Goal: Find specific page/section: Find specific page/section

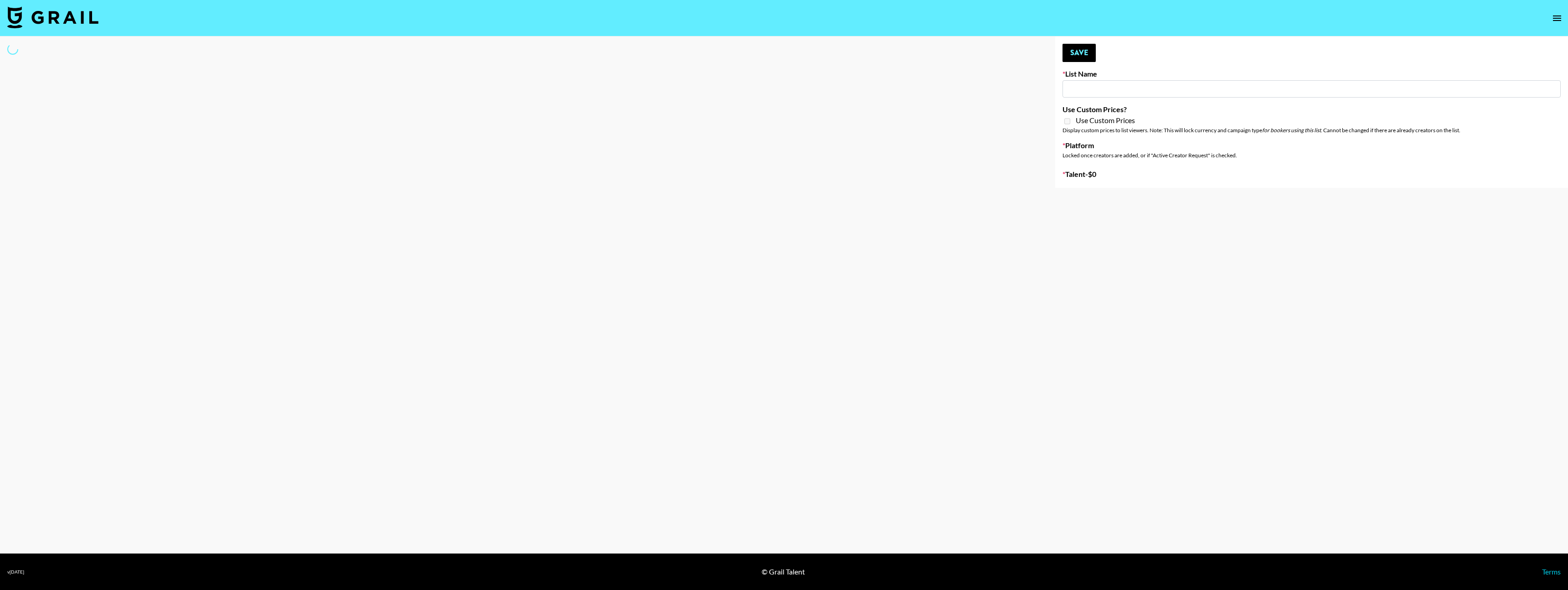
click at [1090, 92] on input at bounding box center [1312, 89] width 498 height 17
type input "[PERSON_NAME]"
select select "Song"
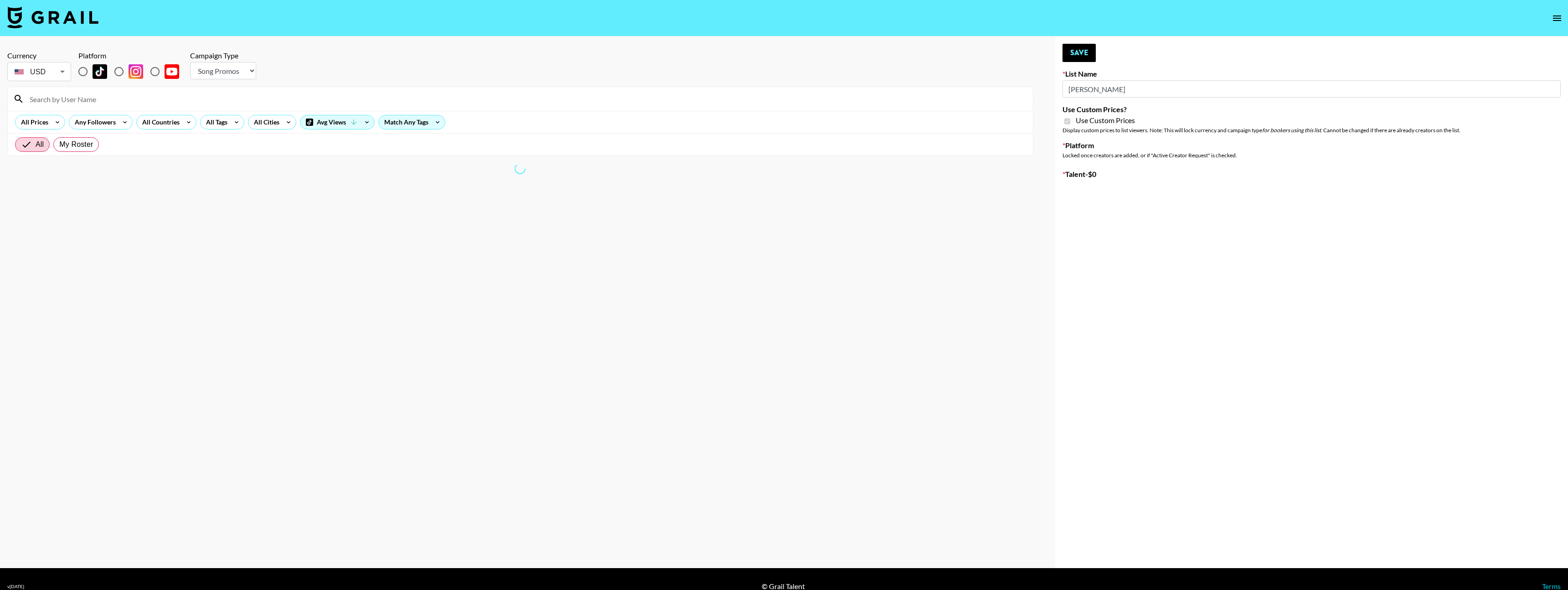
type input "Question AI"
checkbox input "true"
radio input "true"
select select "Brand"
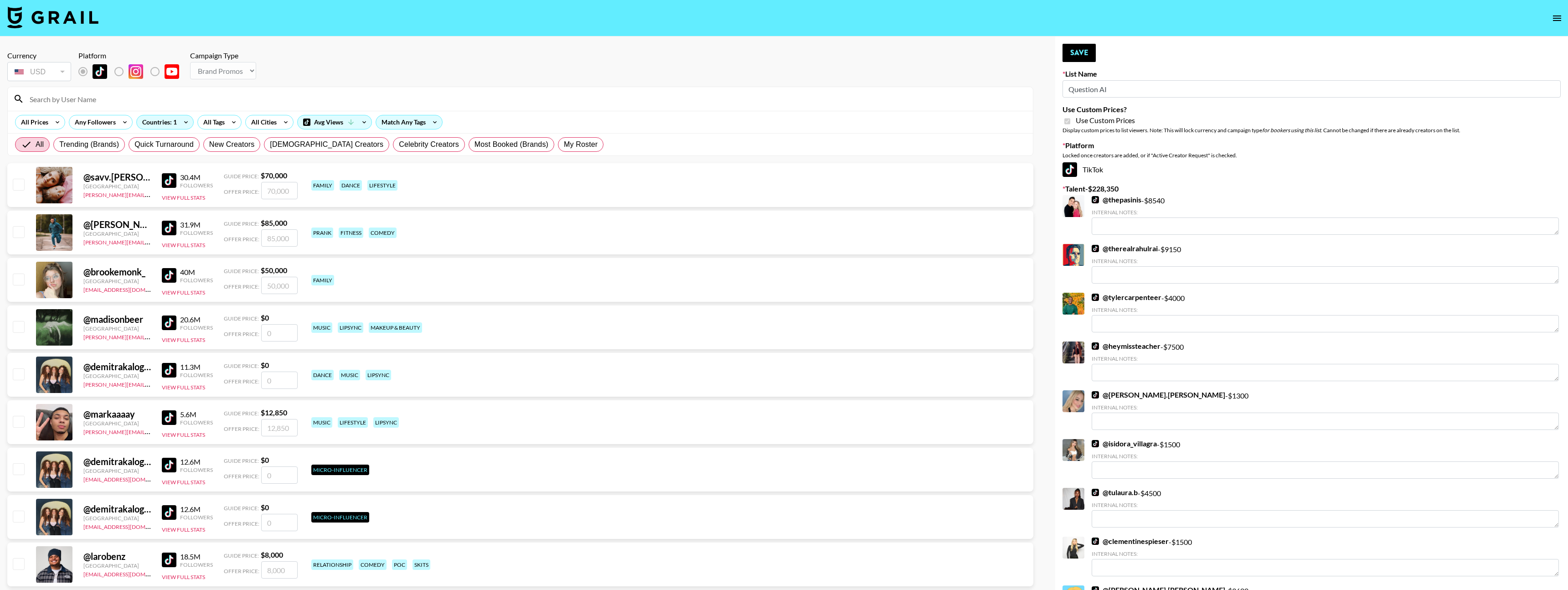
click at [1168, 94] on input "Question AI" at bounding box center [1312, 89] width 498 height 17
click at [1155, 86] on input "Question AI" at bounding box center [1312, 89] width 498 height 17
type input "Question AI"
click at [107, 100] on input at bounding box center [526, 99] width 1003 height 15
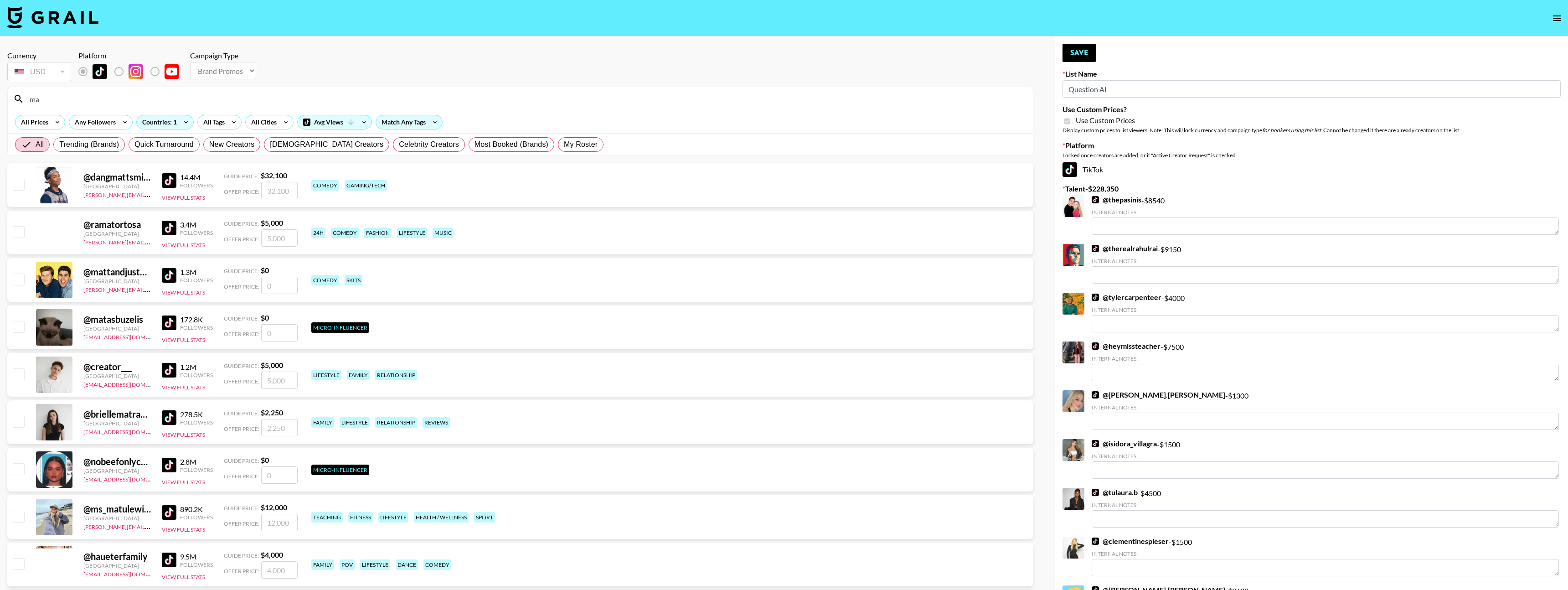
type input "m"
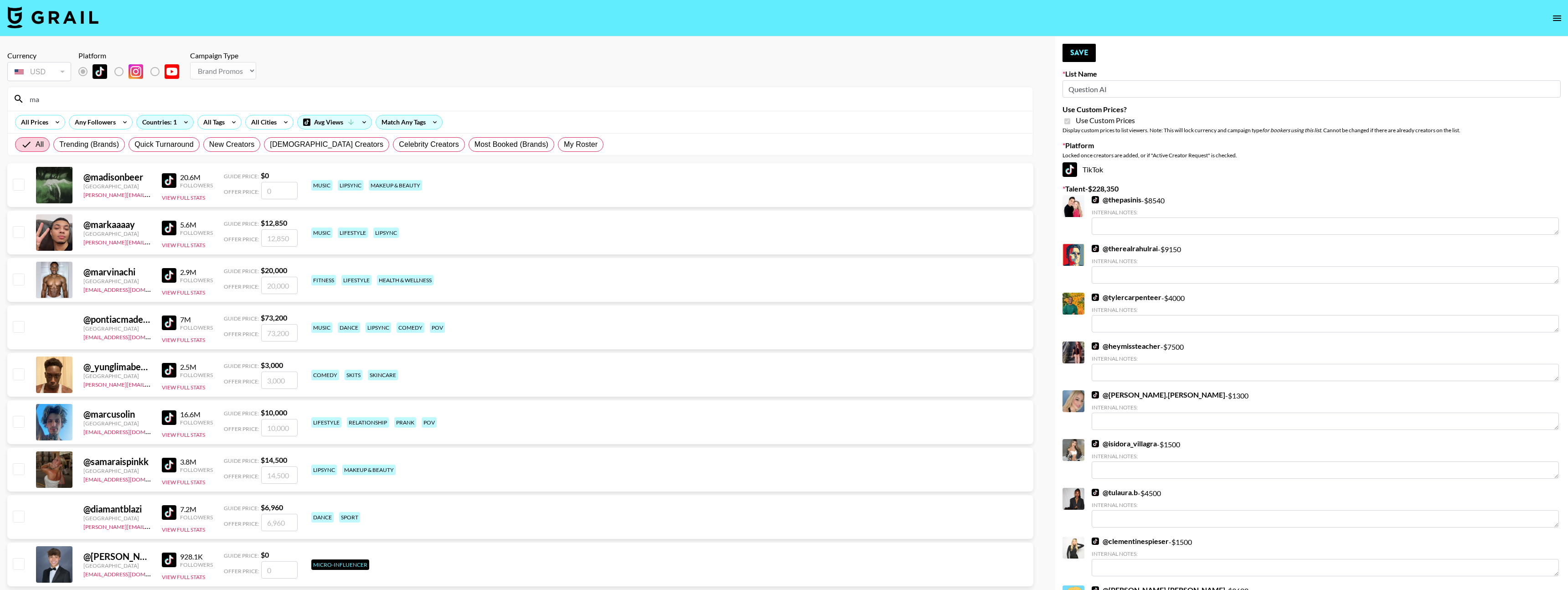
type input "m"
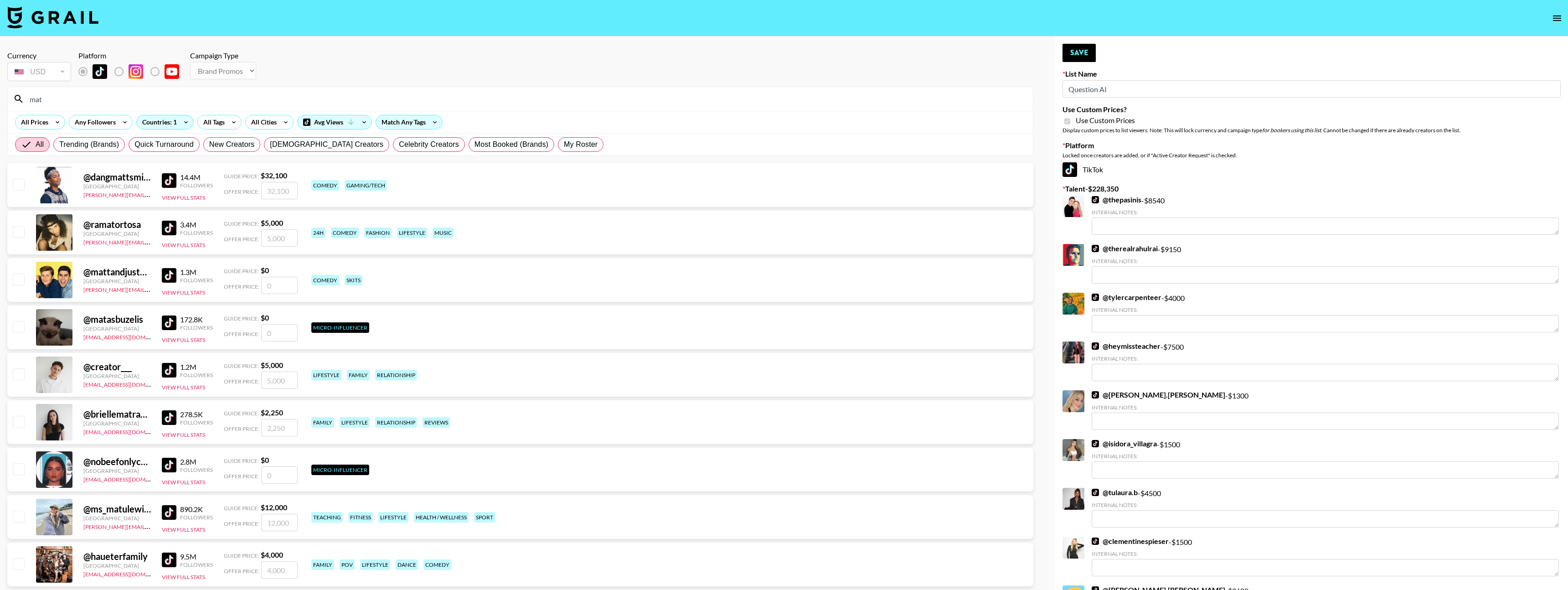
type input "mat"
click at [54, 72] on div "USD" at bounding box center [39, 72] width 60 height 16
click at [119, 71] on label "List locked to TikTok." at bounding box center [126, 71] width 33 height 19
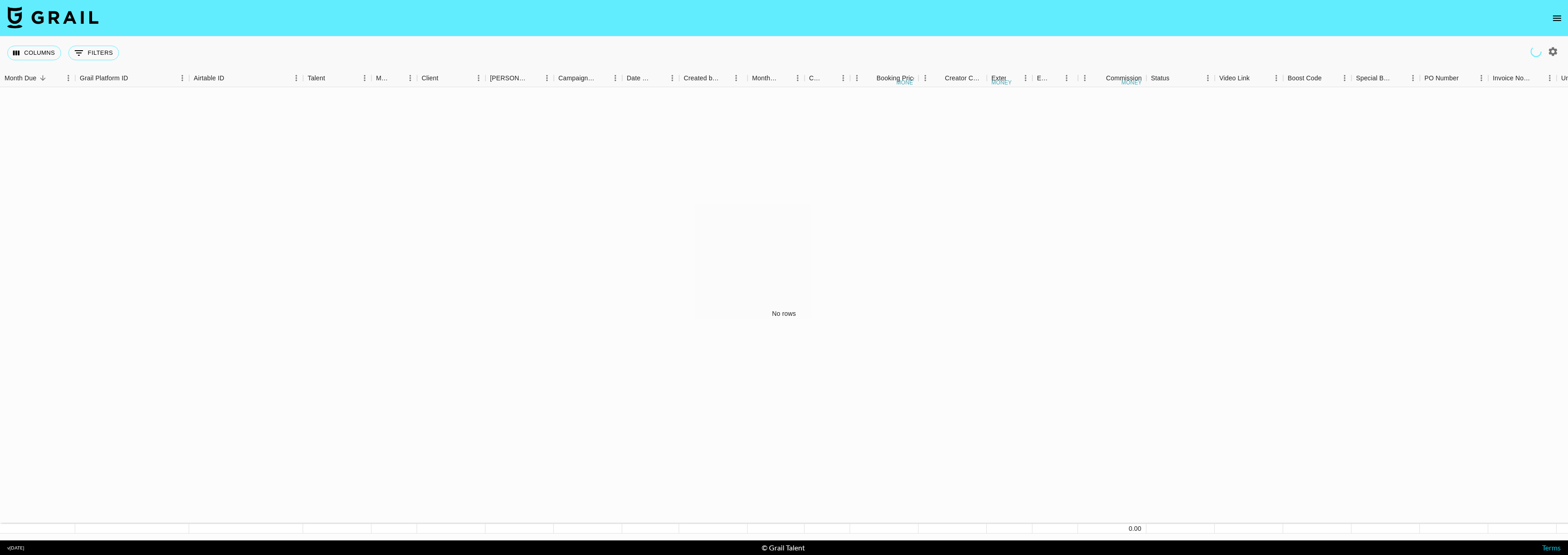
click at [1566, 12] on nav at bounding box center [784, 18] width 1568 height 37
click at [1559, 16] on icon "open drawer" at bounding box center [1557, 18] width 11 height 11
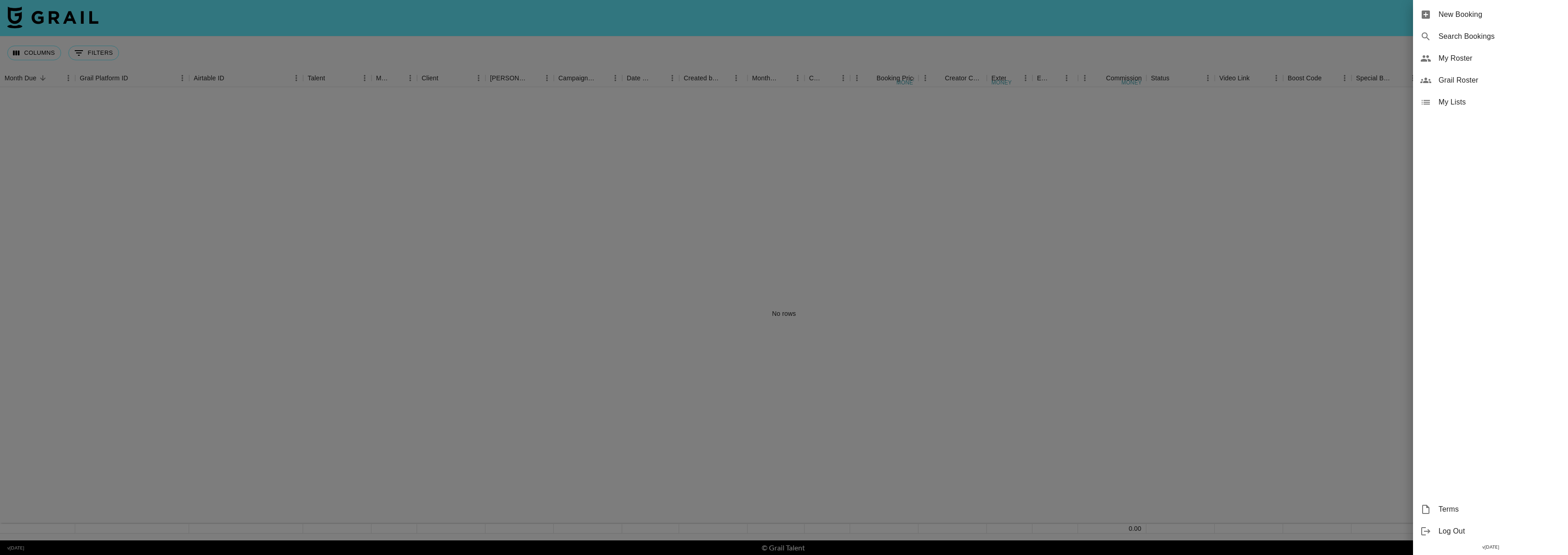
click at [1453, 59] on span "My Roster" at bounding box center [1499, 58] width 122 height 11
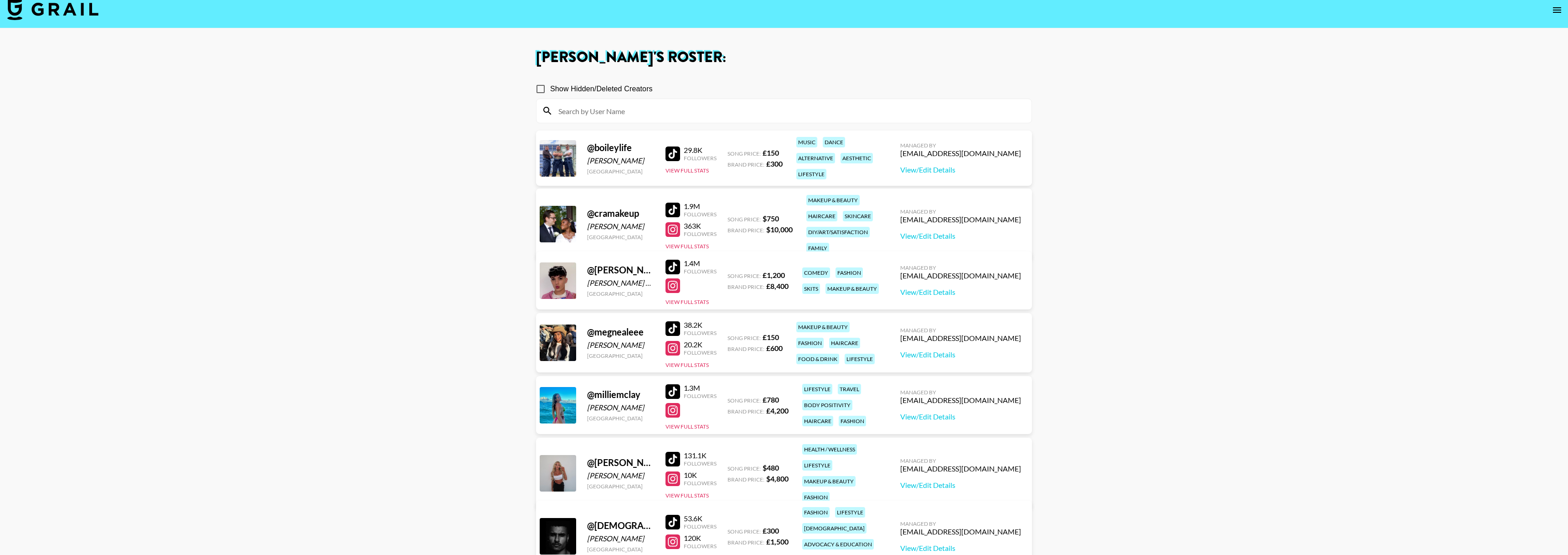
scroll to position [76, 0]
